Goal: Transaction & Acquisition: Purchase product/service

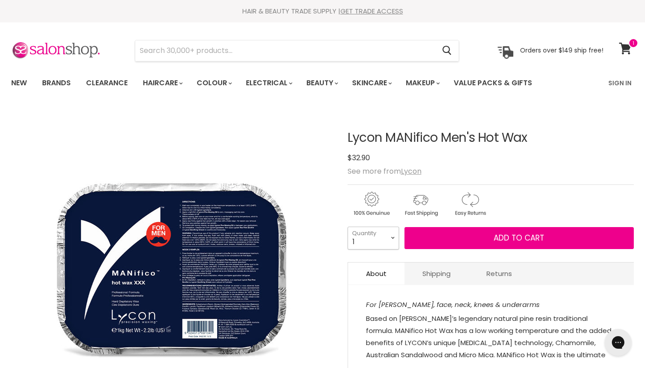
select select "2"
type input "2"
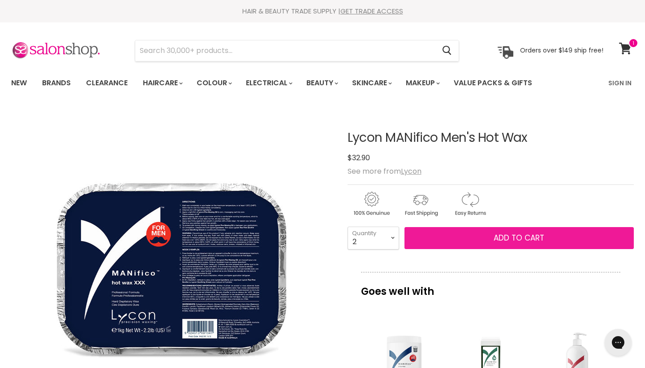
click at [524, 238] on span "Add to cart" at bounding box center [519, 237] width 51 height 11
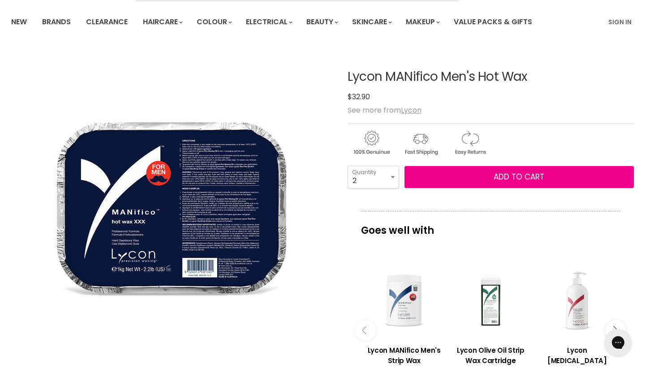
scroll to position [63, 0]
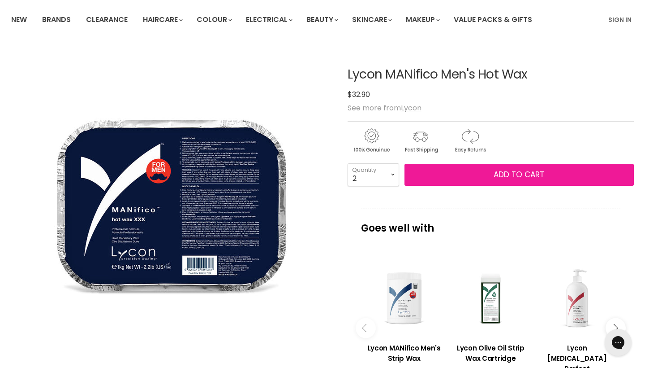
click at [501, 173] on span "Add to cart" at bounding box center [519, 174] width 51 height 11
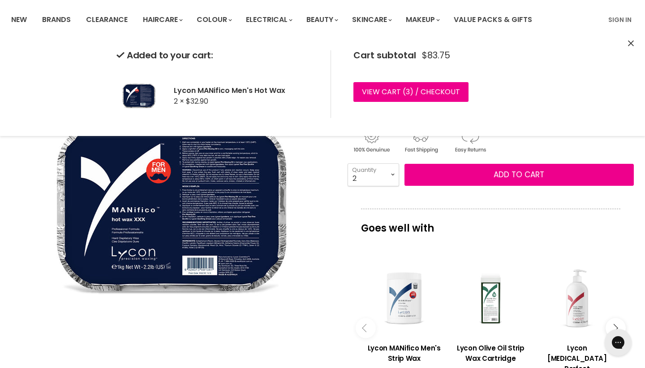
click at [632, 45] on icon "Close" at bounding box center [631, 43] width 6 height 6
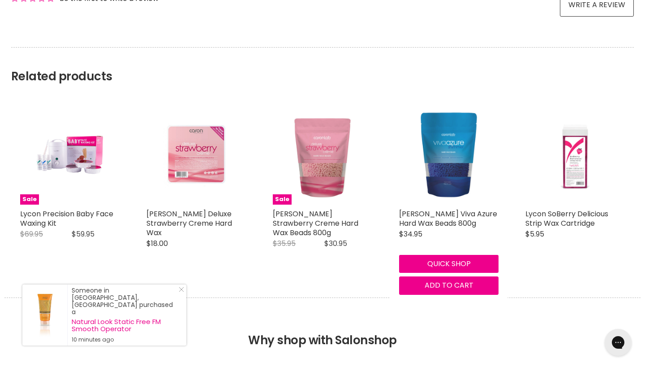
scroll to position [689, 0]
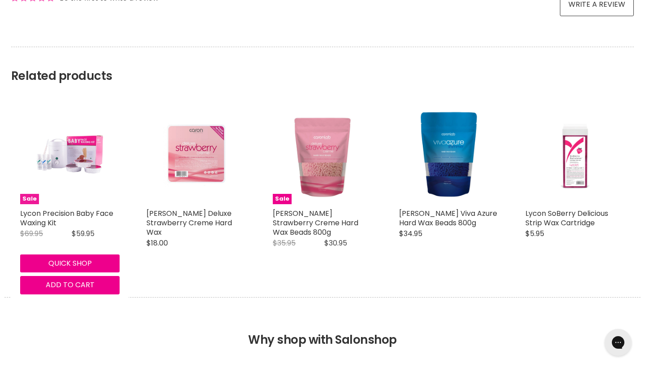
click at [81, 155] on img "Main content" at bounding box center [70, 154] width 66 height 100
